Goal: Transaction & Acquisition: Purchase product/service

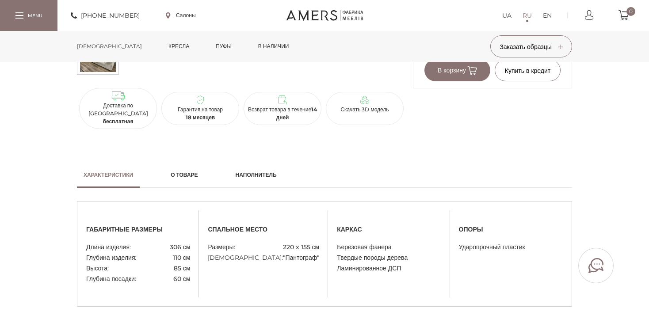
scroll to position [44, 0]
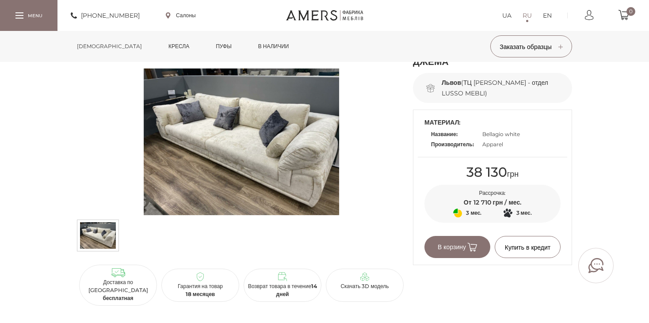
click at [223, 143] on img at bounding box center [241, 142] width 329 height 147
click at [259, 122] on img at bounding box center [241, 142] width 329 height 147
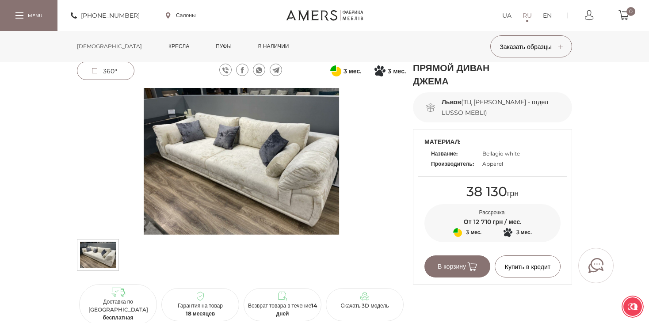
scroll to position [0, 0]
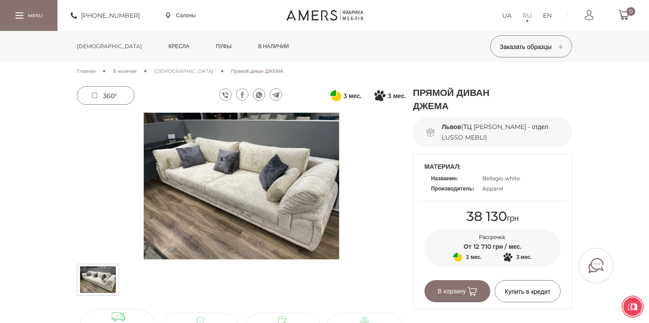
click at [252, 42] on link "в наличии" at bounding box center [274, 46] width 44 height 31
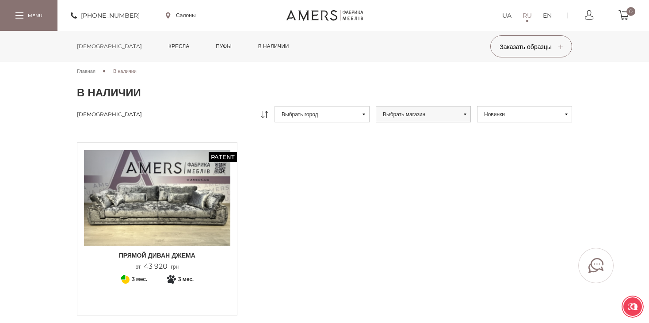
click at [96, 44] on link "[DEMOGRAPHIC_DATA]" at bounding box center [109, 46] width 78 height 31
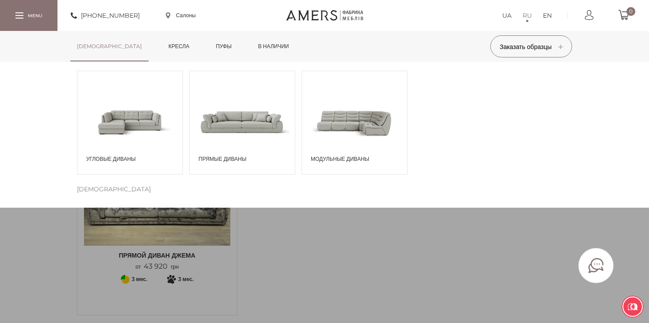
click at [115, 113] on span at bounding box center [129, 121] width 105 height 61
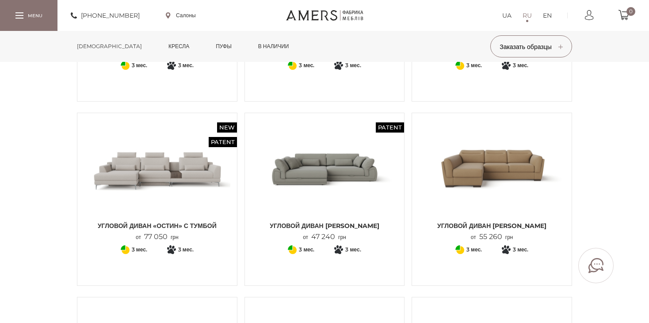
scroll to position [221, 0]
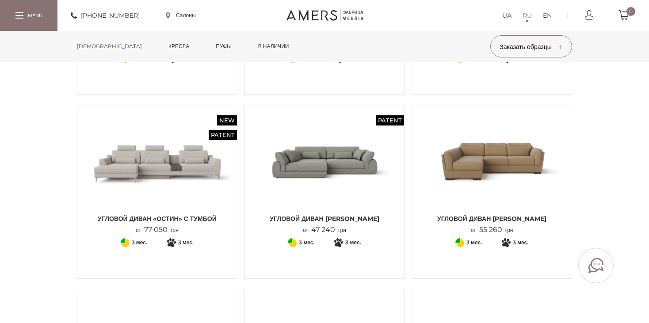
click at [376, 156] on img at bounding box center [325, 161] width 146 height 97
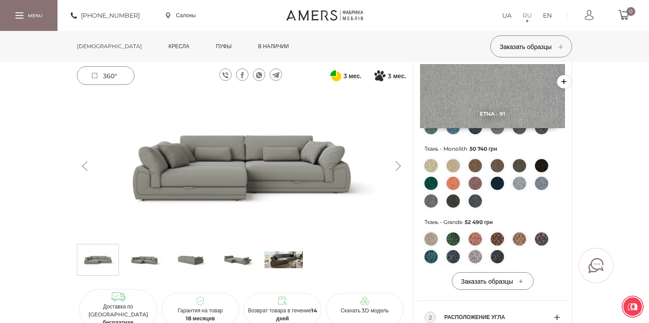
scroll to position [309, 0]
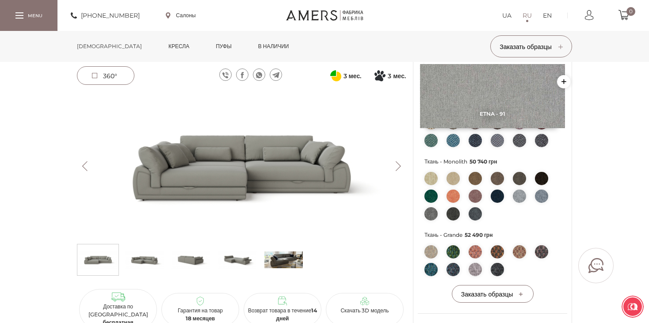
click at [252, 44] on link "в наличии" at bounding box center [274, 46] width 44 height 31
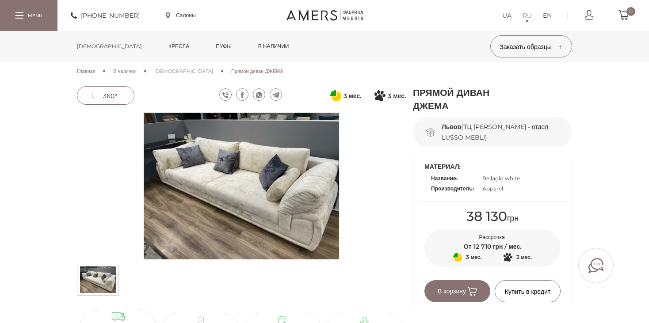
click at [232, 176] on img at bounding box center [241, 186] width 329 height 147
